Goal: Task Accomplishment & Management: Manage account settings

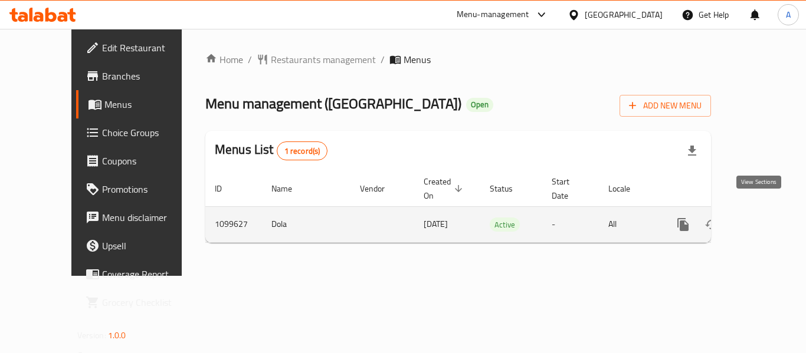
click at [761, 218] on icon "enhanced table" at bounding box center [768, 225] width 14 height 14
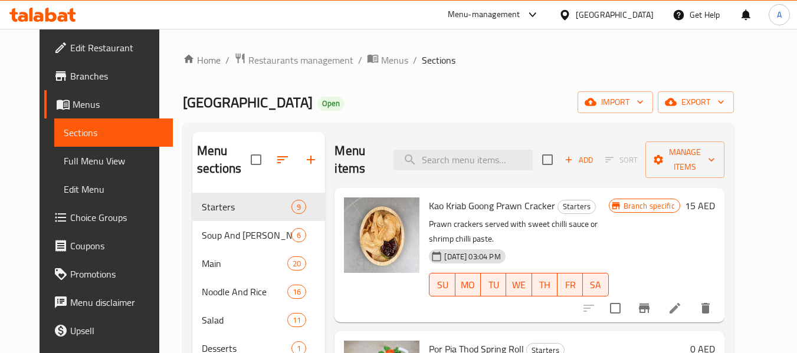
click at [71, 70] on span "Branches" at bounding box center [116, 76] width 93 height 14
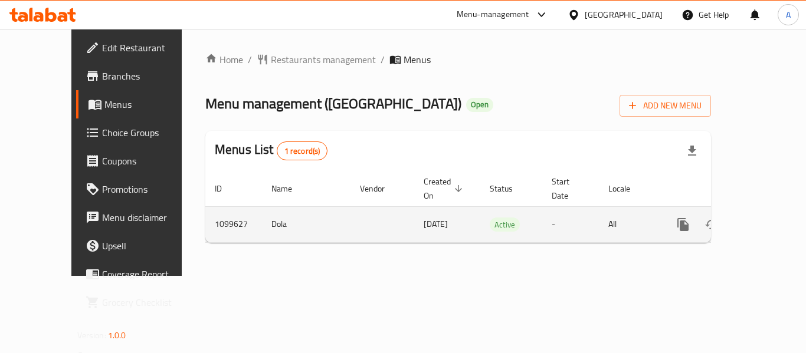
click at [763, 219] on icon "enhanced table" at bounding box center [768, 224] width 11 height 11
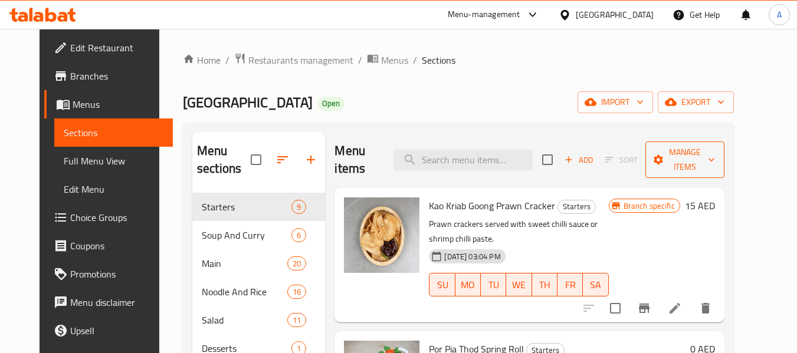
click at [715, 161] on span "Manage items" at bounding box center [685, 160] width 60 height 30
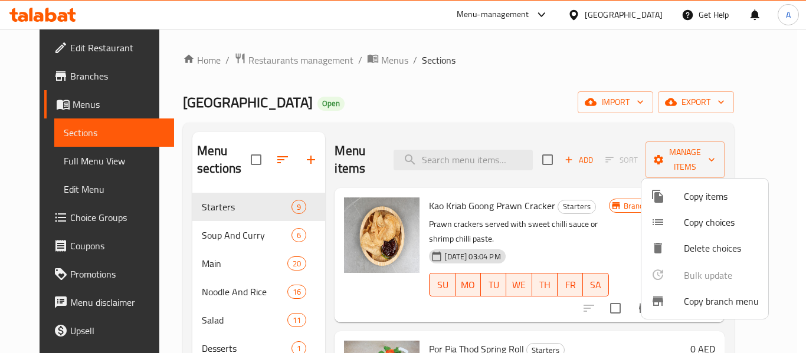
click at [676, 304] on div at bounding box center [667, 301] width 33 height 14
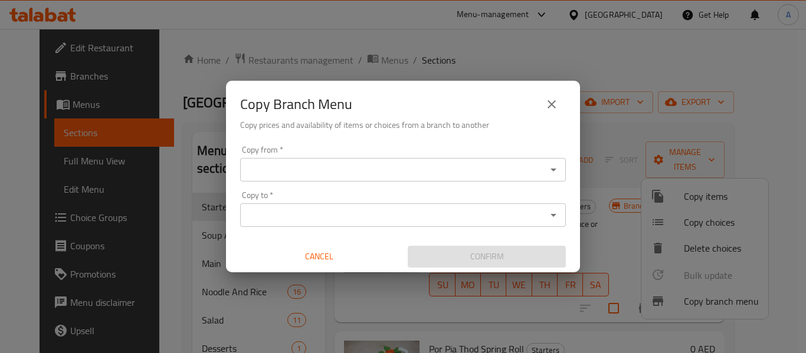
click at [565, 168] on div "Copy from *" at bounding box center [403, 170] width 326 height 24
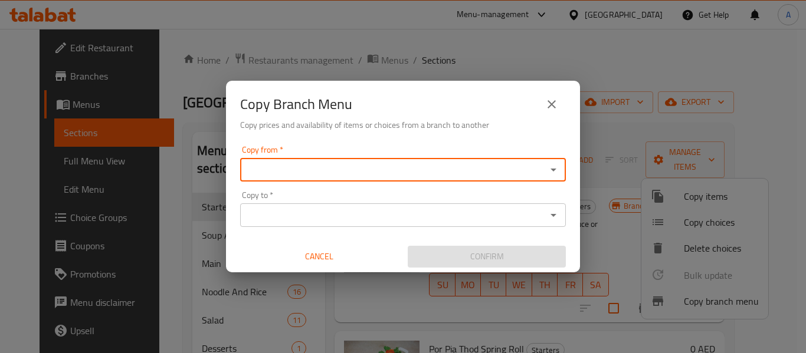
click at [552, 168] on icon "Open" at bounding box center [553, 170] width 14 height 14
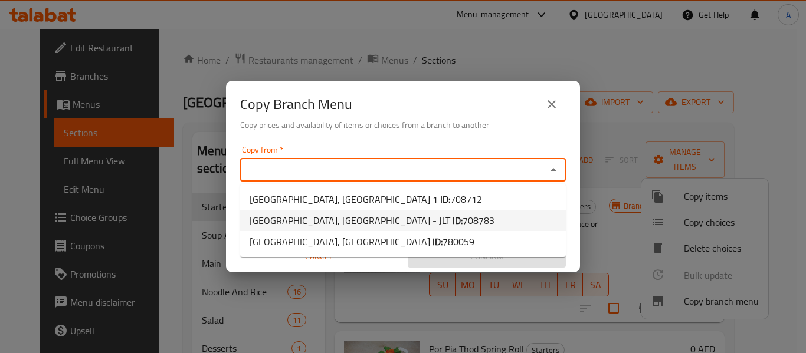
click at [463, 217] on span "708783" at bounding box center [479, 221] width 32 height 18
type input "BKK Station, Jumeirah Lakes Towers - JLT"
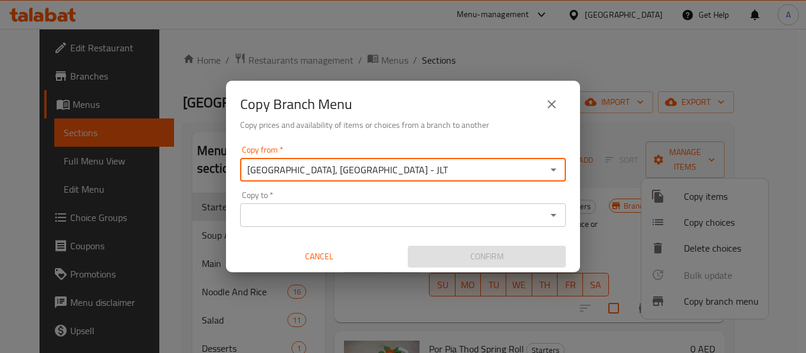
click at [434, 220] on input "Copy to   *" at bounding box center [393, 215] width 299 height 17
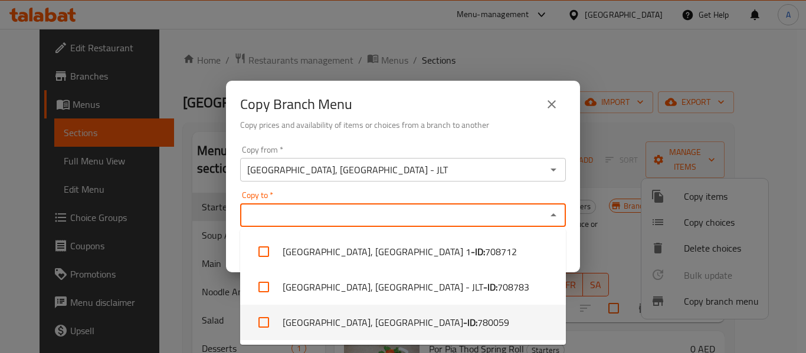
click at [477, 320] on span "780059" at bounding box center [493, 323] width 32 height 14
checkbox input "true"
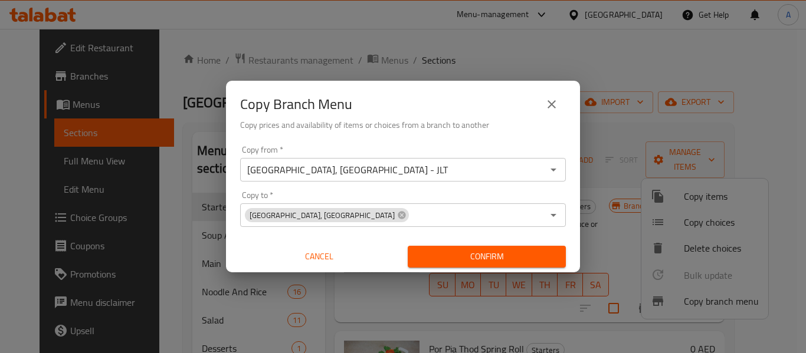
click at [567, 241] on div "Confirm" at bounding box center [487, 256] width 168 height 31
click at [545, 258] on span "Confirm" at bounding box center [486, 257] width 139 height 15
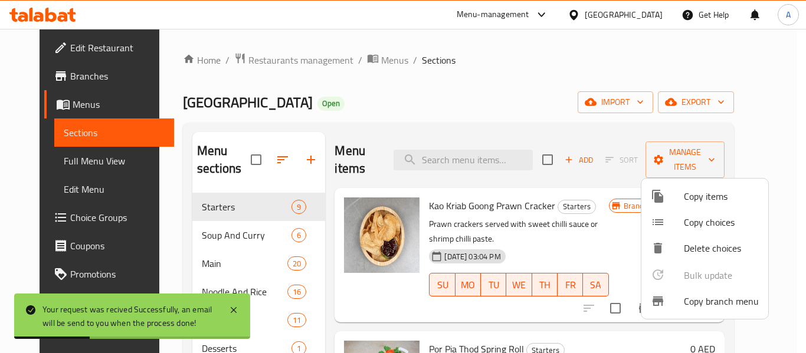
click at [87, 157] on div at bounding box center [403, 176] width 806 height 353
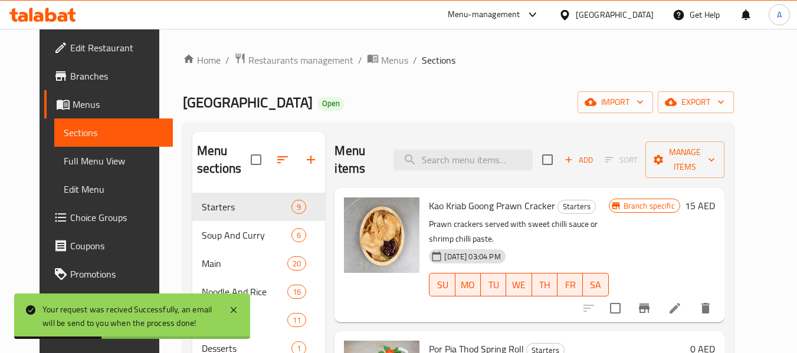
click at [87, 157] on span "Full Menu View" at bounding box center [114, 161] width 100 height 14
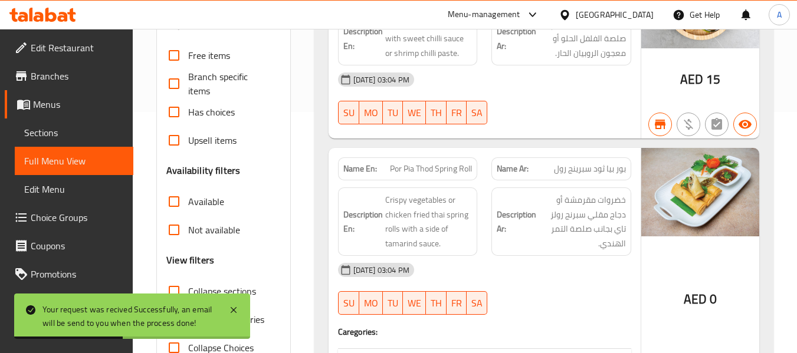
scroll to position [295, 0]
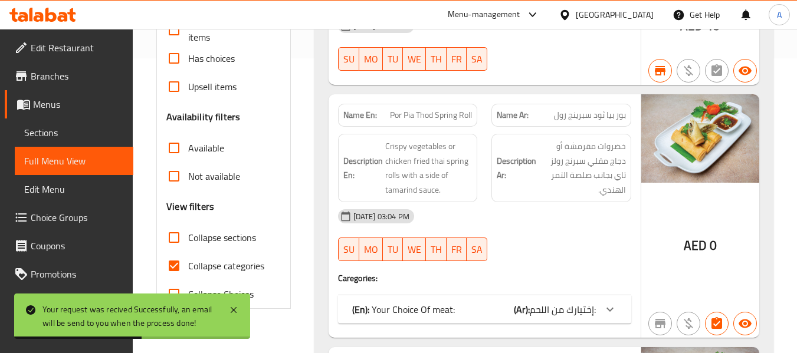
click at [228, 263] on span "Collapse categories" at bounding box center [226, 266] width 76 height 14
click at [188, 263] on input "Collapse categories" at bounding box center [174, 266] width 28 height 28
checkbox input "false"
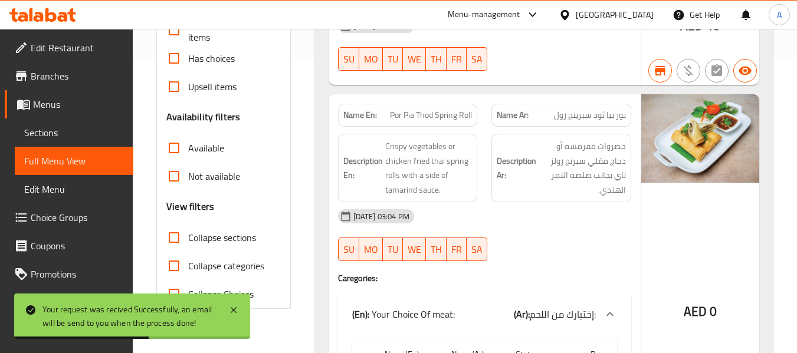
scroll to position [0, 0]
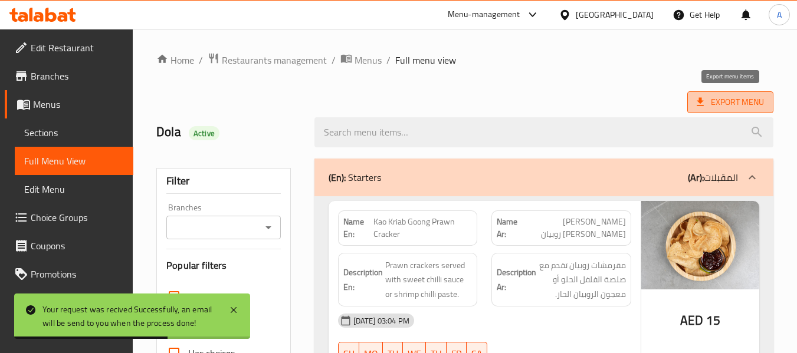
click at [702, 101] on icon at bounding box center [700, 102] width 7 height 8
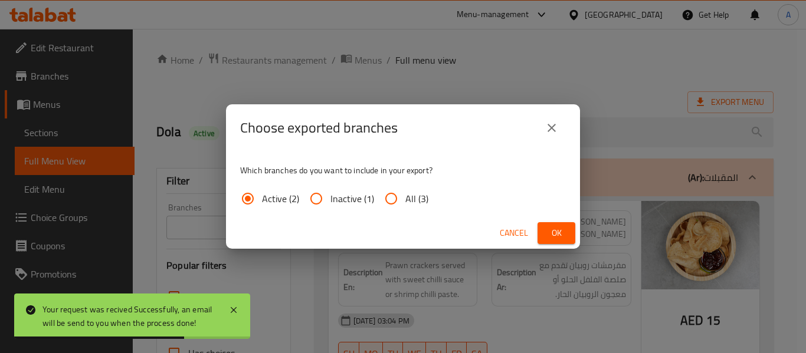
click at [387, 192] on input "All (3)" at bounding box center [391, 199] width 28 height 28
radio input "true"
click at [556, 235] on span "Ok" at bounding box center [556, 233] width 19 height 15
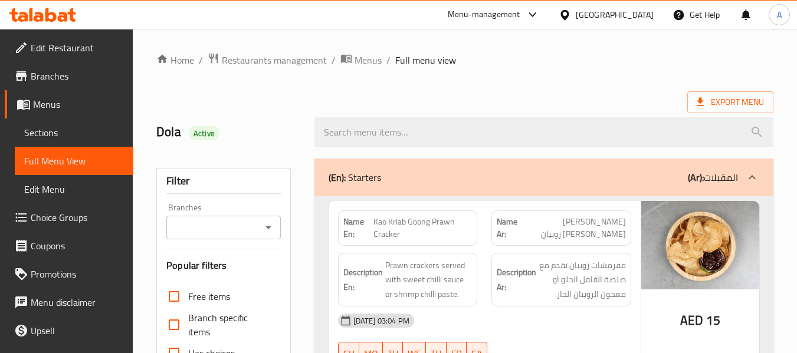
click at [64, 83] on span "Branches" at bounding box center [77, 76] width 93 height 14
